Goal: Obtain resource: Obtain resource

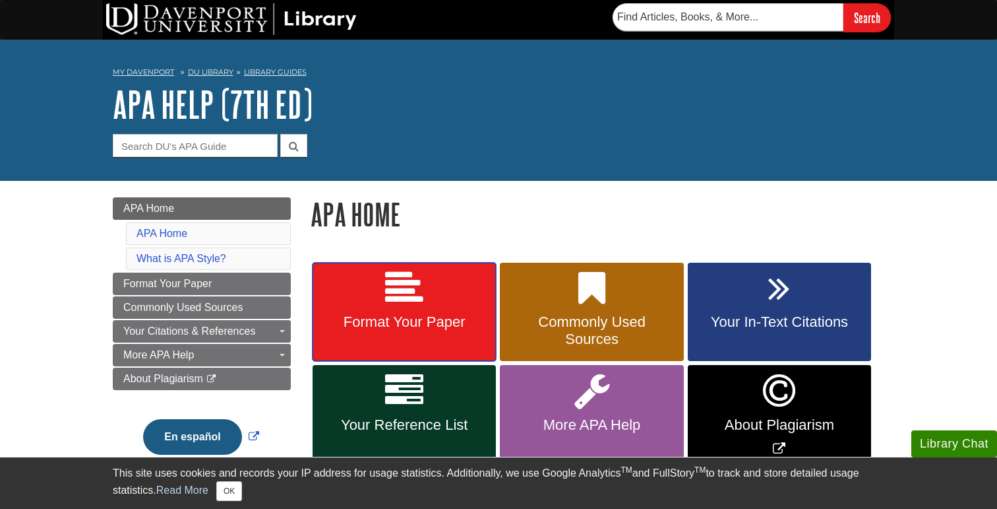
click at [434, 338] on link "Format Your Paper" at bounding box center [404, 312] width 183 height 99
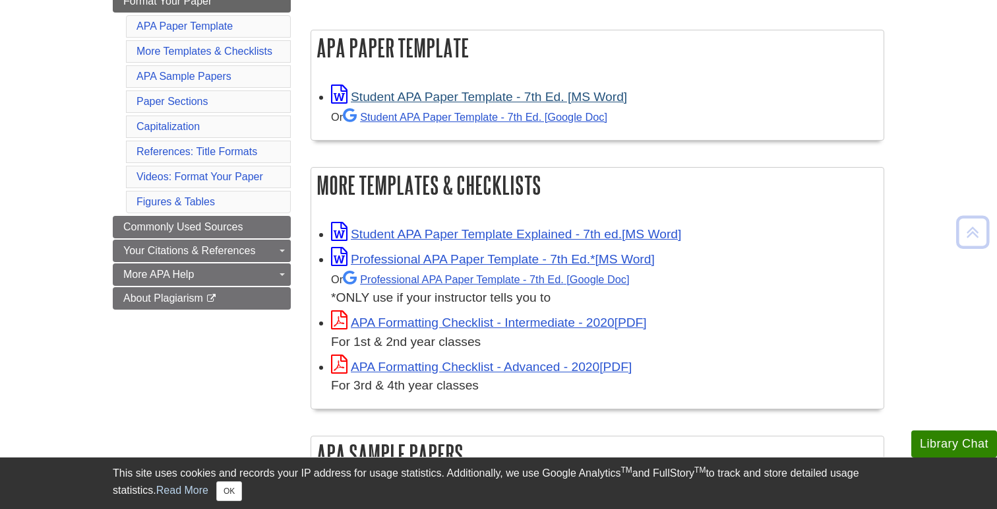
scroll to position [245, 0]
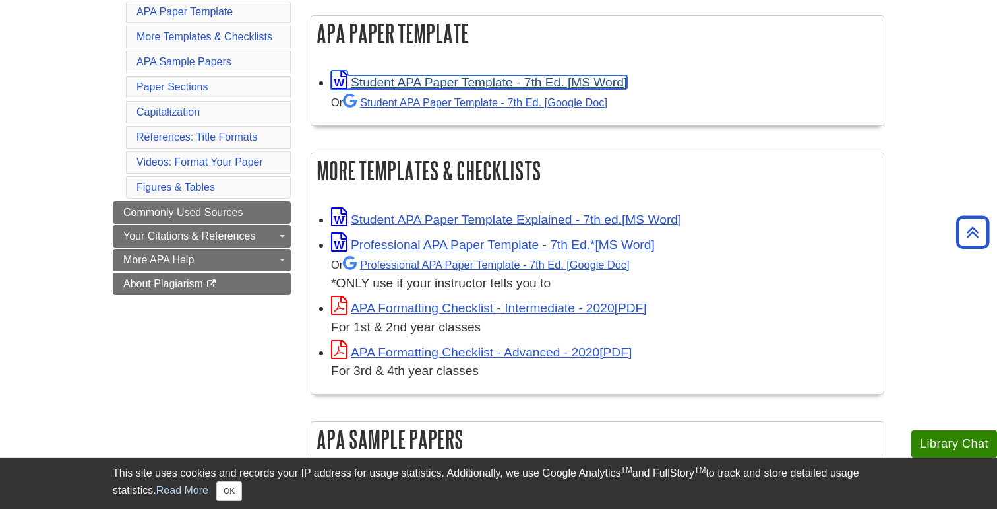
click at [499, 82] on link "Student APA Paper Template - 7th Ed. [MS Word]" at bounding box center [479, 82] width 296 height 14
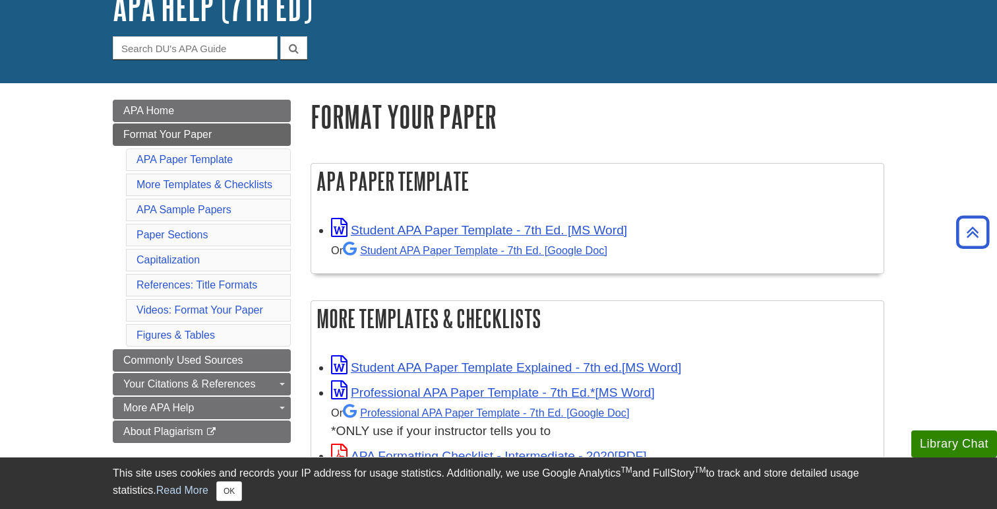
scroll to position [0, 0]
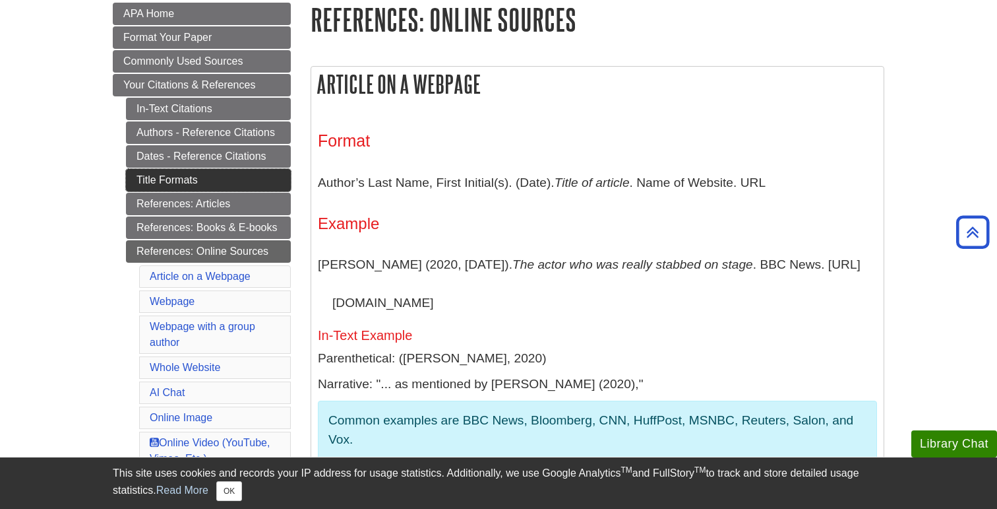
scroll to position [196, 0]
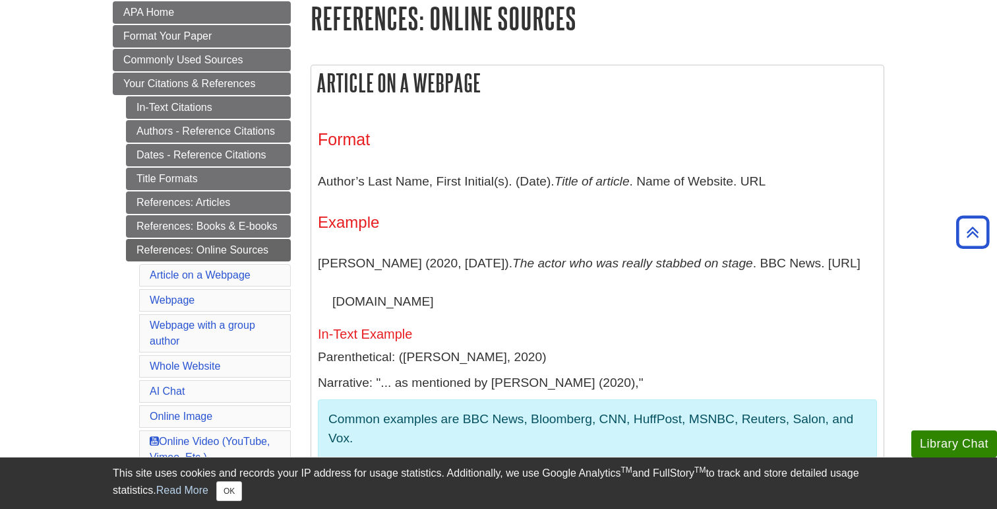
click at [354, 142] on h3 "Format" at bounding box center [597, 139] width 559 height 19
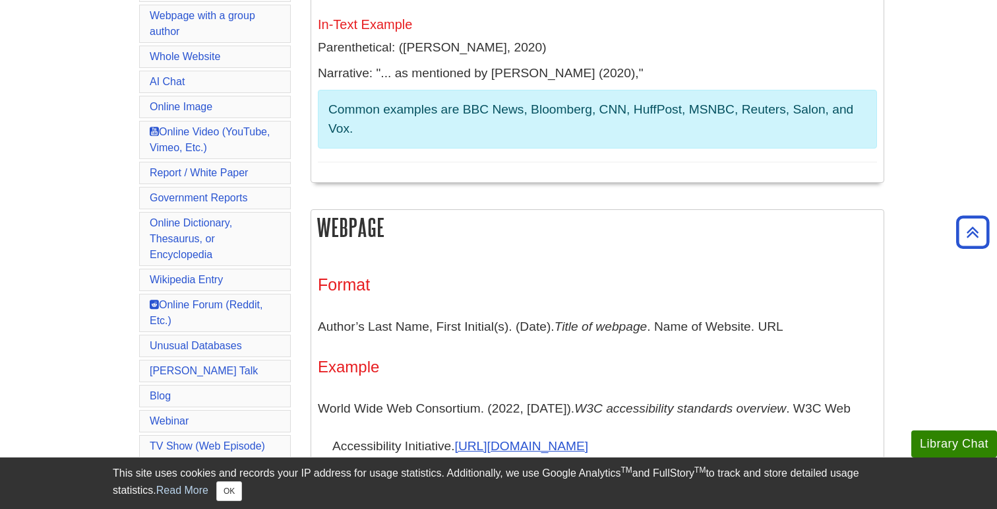
scroll to position [507, 0]
